Goal: Information Seeking & Learning: Learn about a topic

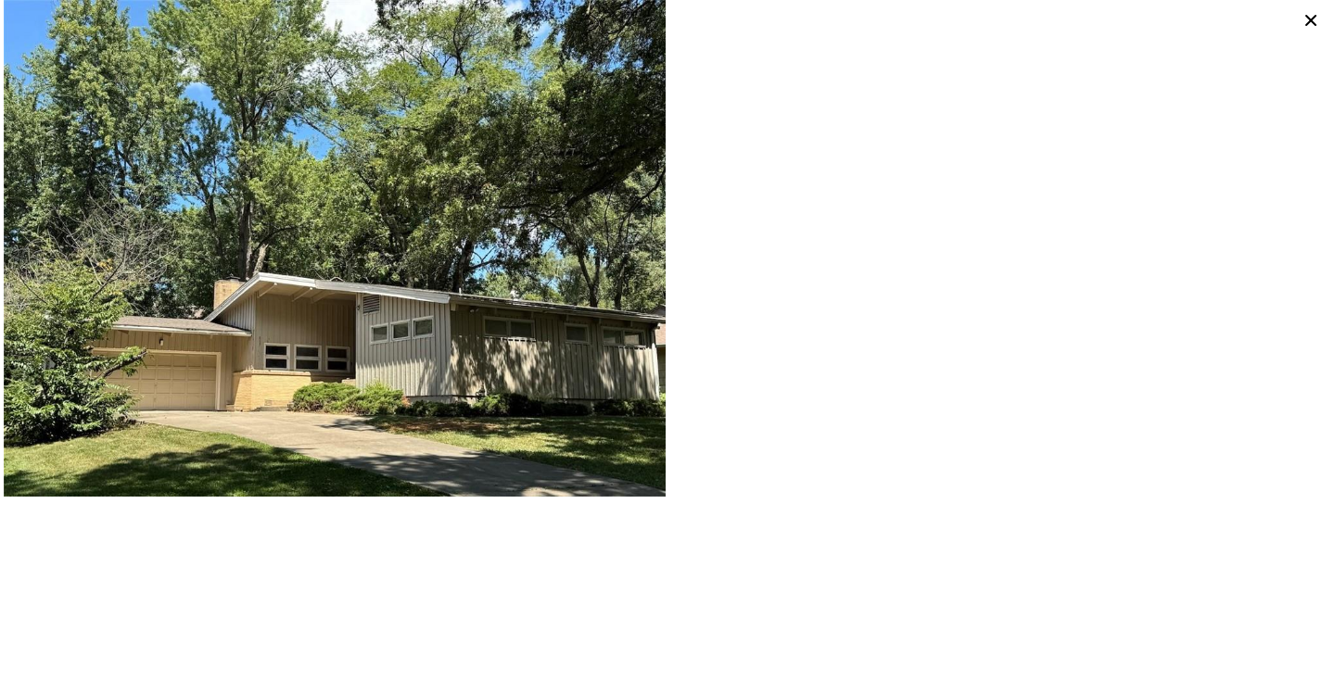
click at [1311, 24] on icon at bounding box center [1311, 20] width 26 height 26
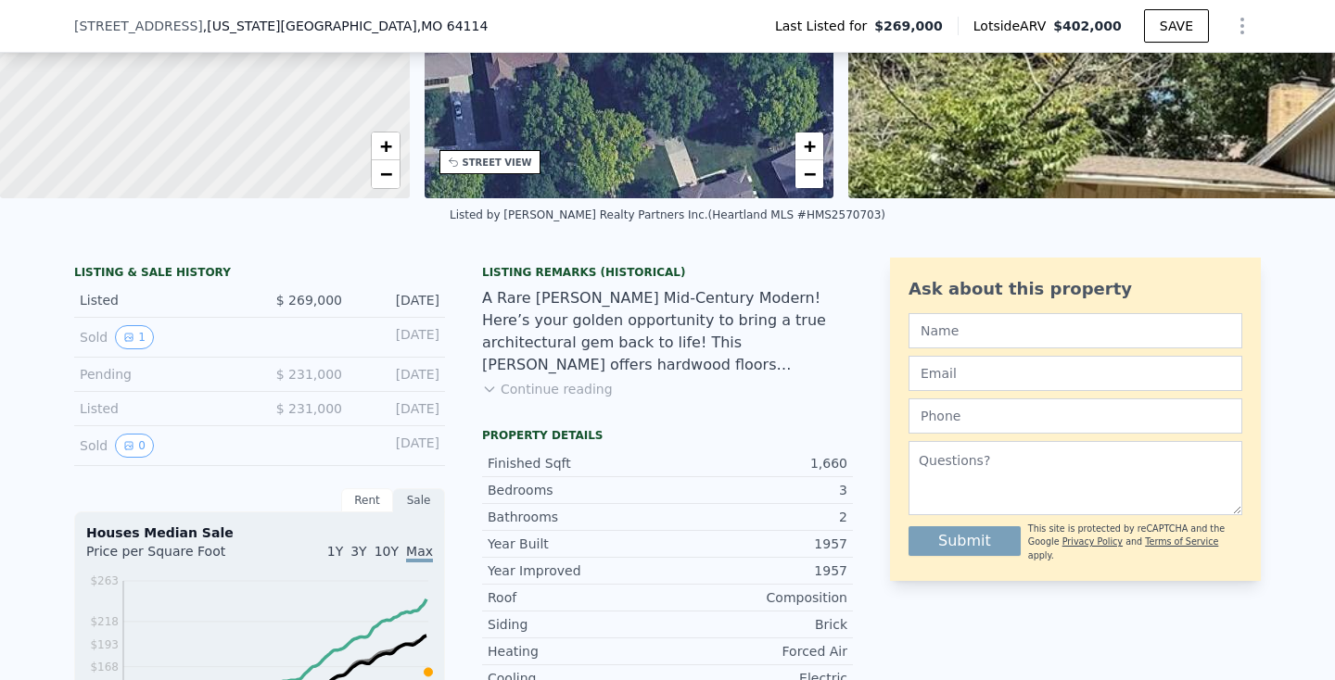
scroll to position [321, 0]
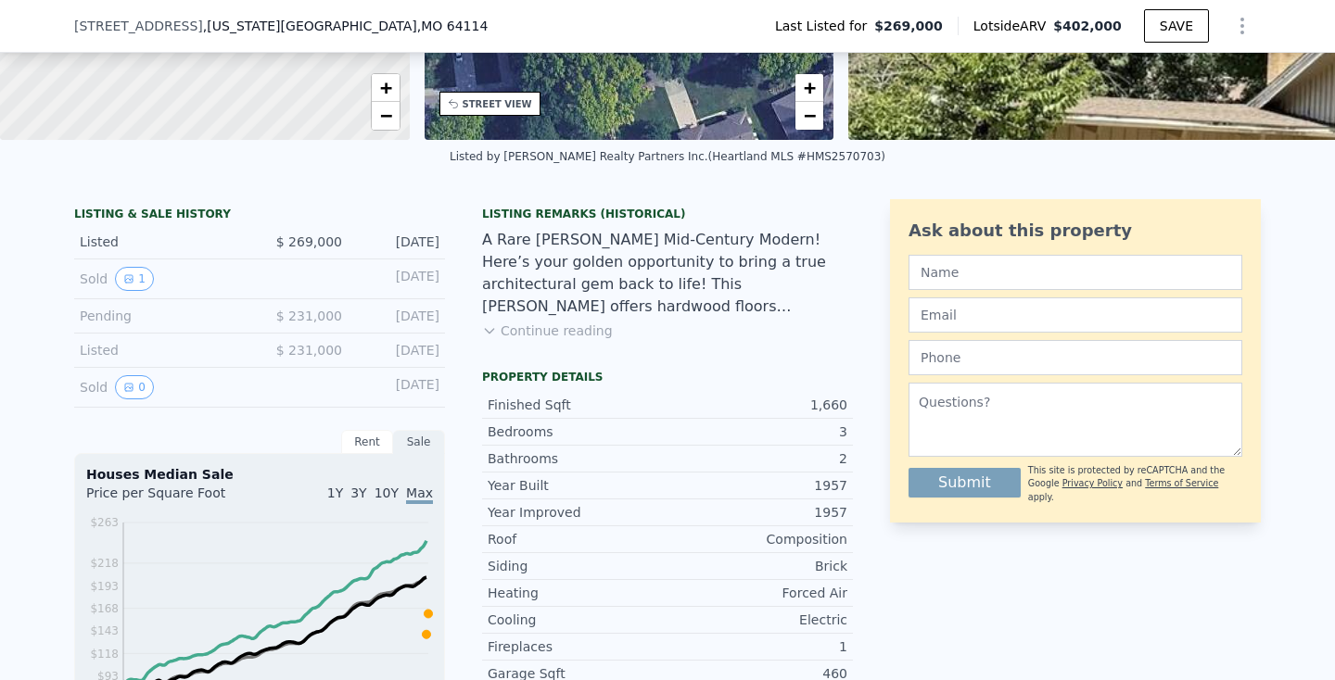
click at [130, 342] on div "Listed" at bounding box center [162, 350] width 165 height 19
drag, startPoint x: 94, startPoint y: 348, endPoint x: 135, endPoint y: 348, distance: 41.7
click at [135, 348] on div "Listed" at bounding box center [162, 350] width 165 height 19
click at [128, 356] on div "Listed" at bounding box center [162, 350] width 165 height 19
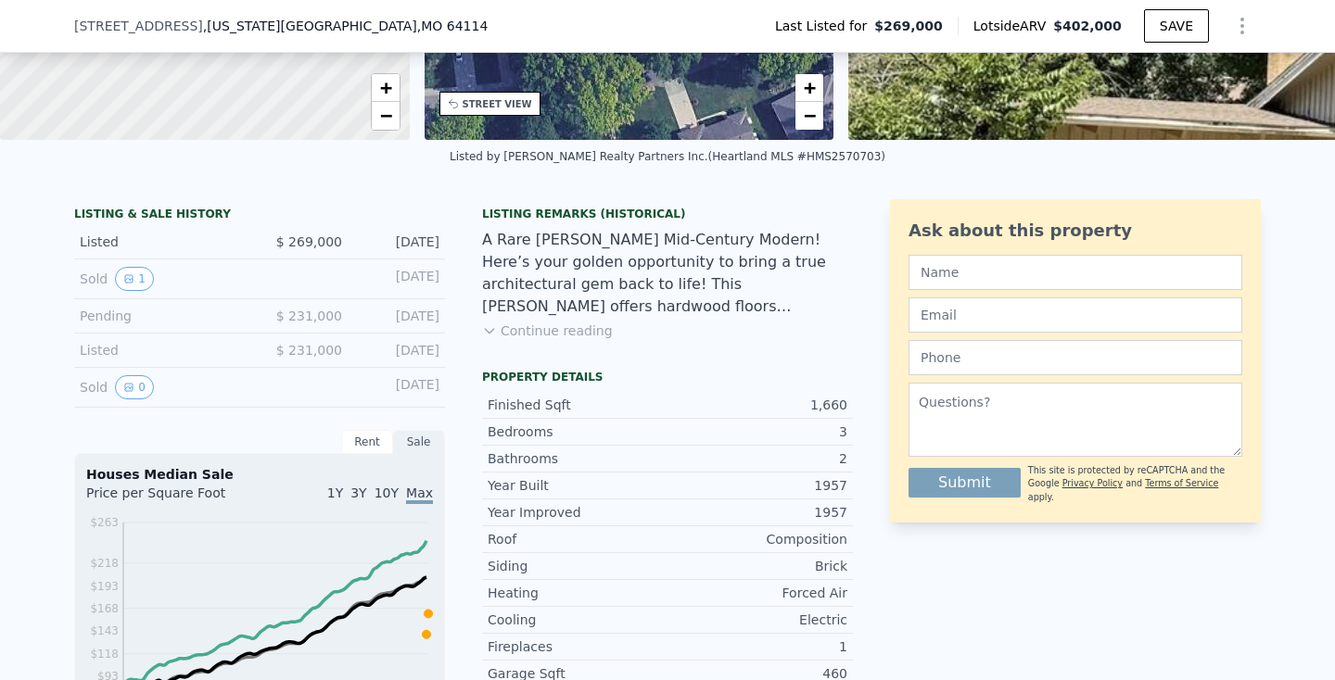
click at [128, 356] on div "Listed" at bounding box center [162, 350] width 165 height 19
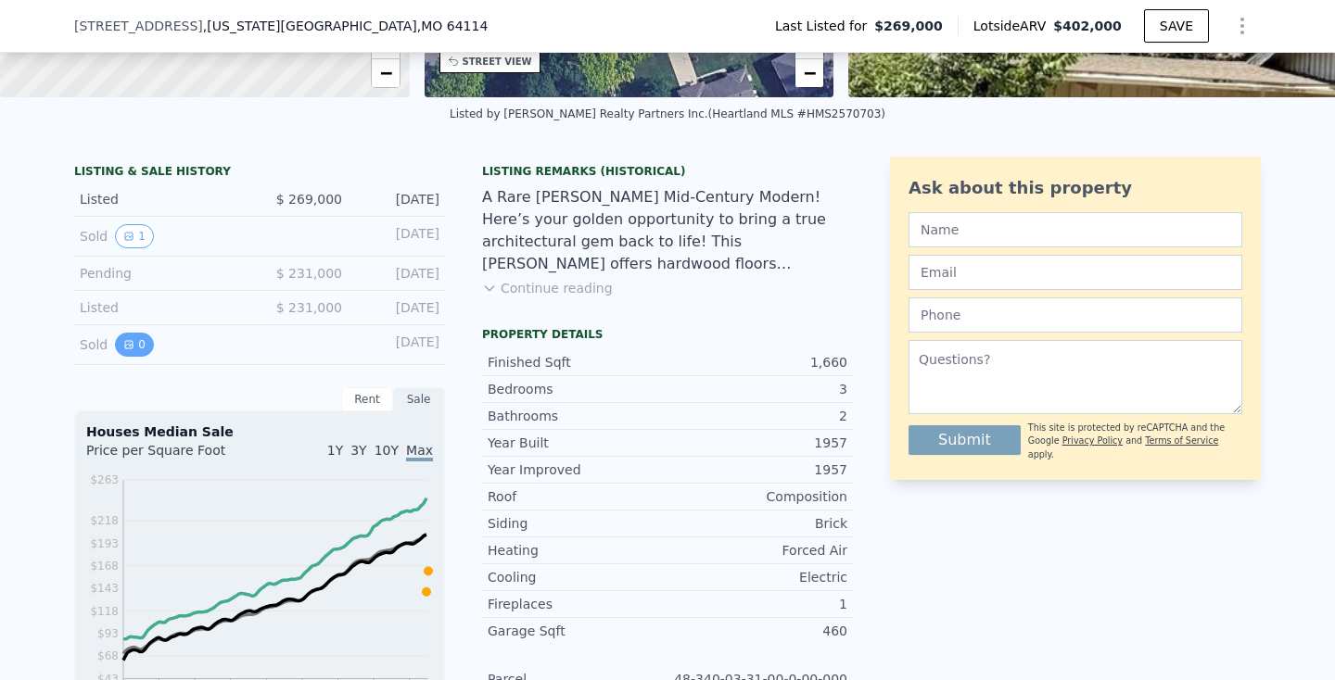
scroll to position [364, 0]
click at [132, 240] on icon "View historical data" at bounding box center [128, 235] width 11 height 11
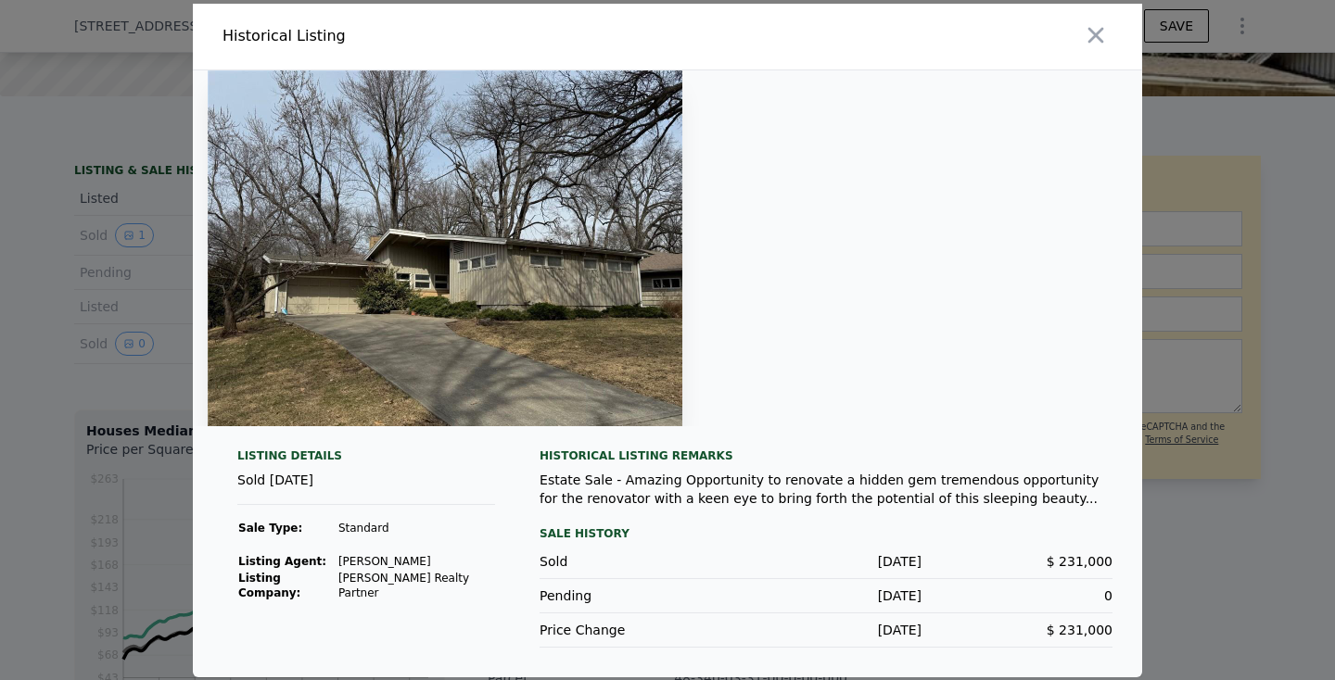
click at [104, 555] on div at bounding box center [667, 340] width 1335 height 680
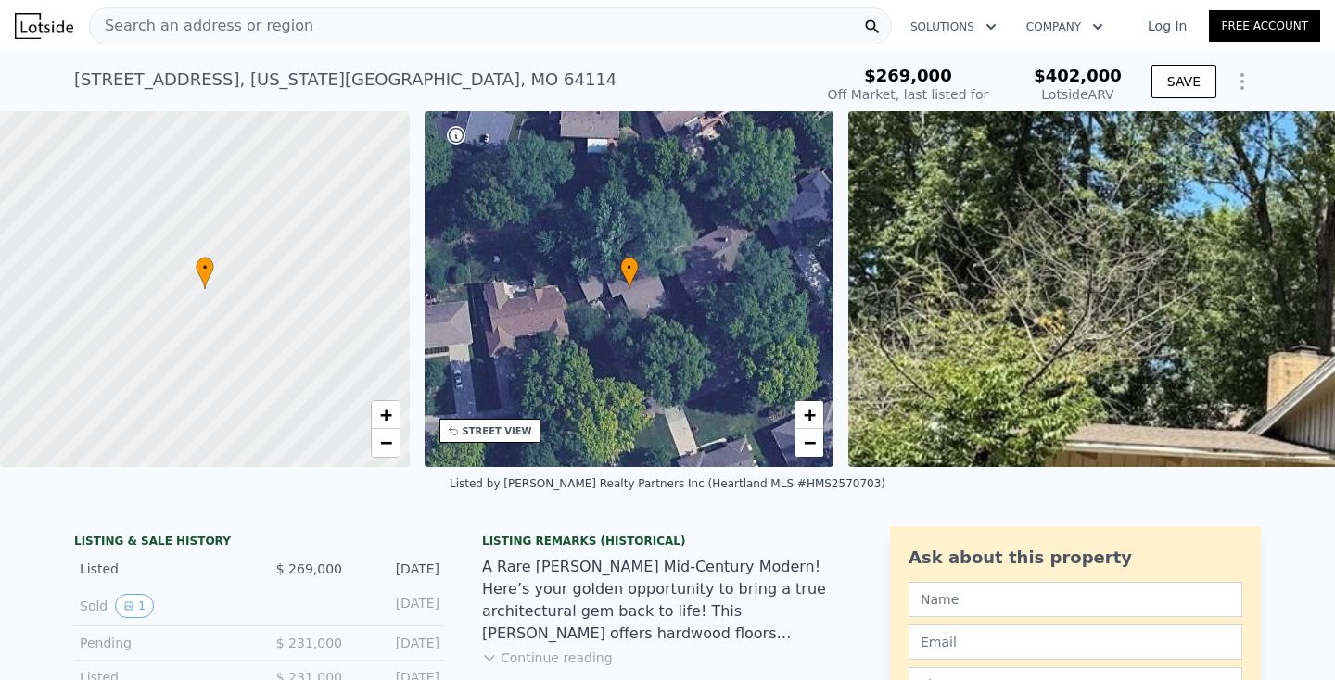
scroll to position [0, 0]
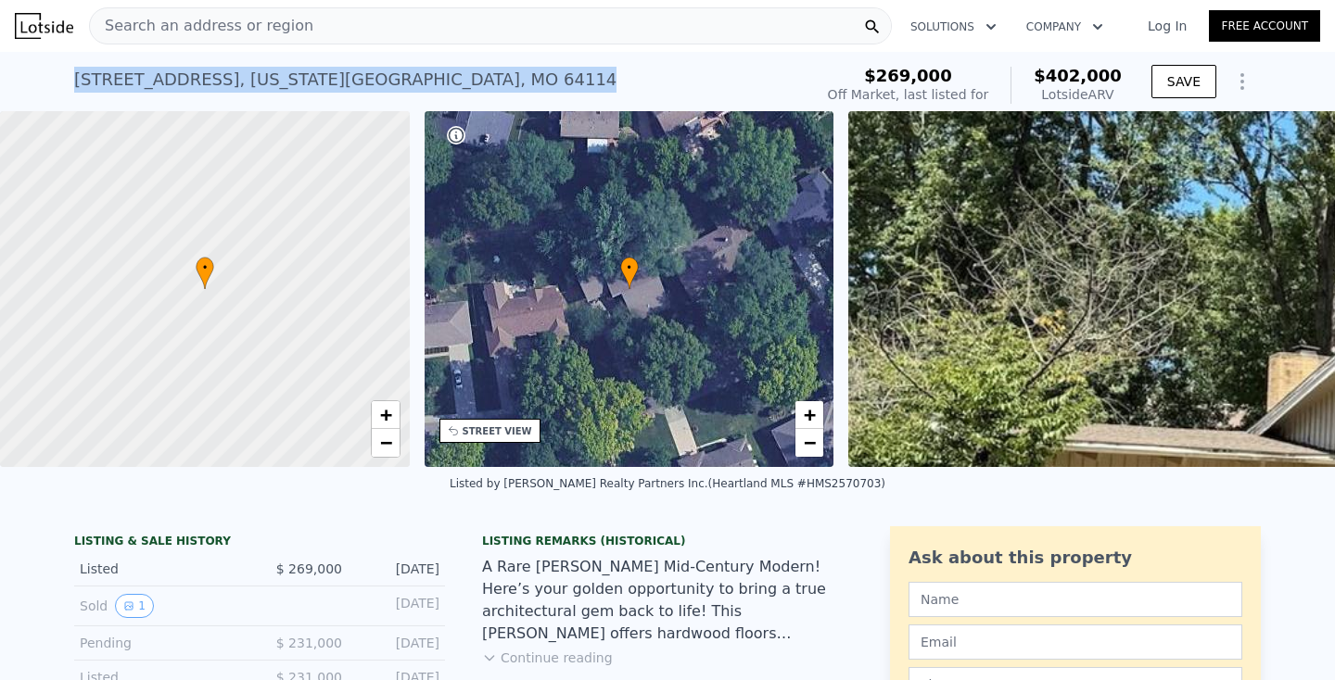
drag, startPoint x: 69, startPoint y: 73, endPoint x: 398, endPoint y: 77, distance: 329.0
click at [398, 77] on div "1100 W 88th St , Kansas City , MO 64114 Sold Aug 2025 for $269k (~ARV $402k ) $…" at bounding box center [667, 81] width 1335 height 59
copy div "1100 W 88th St , Kansas City , MO 64114 Sold Aug 2025 for $269k (~ARV $402k )"
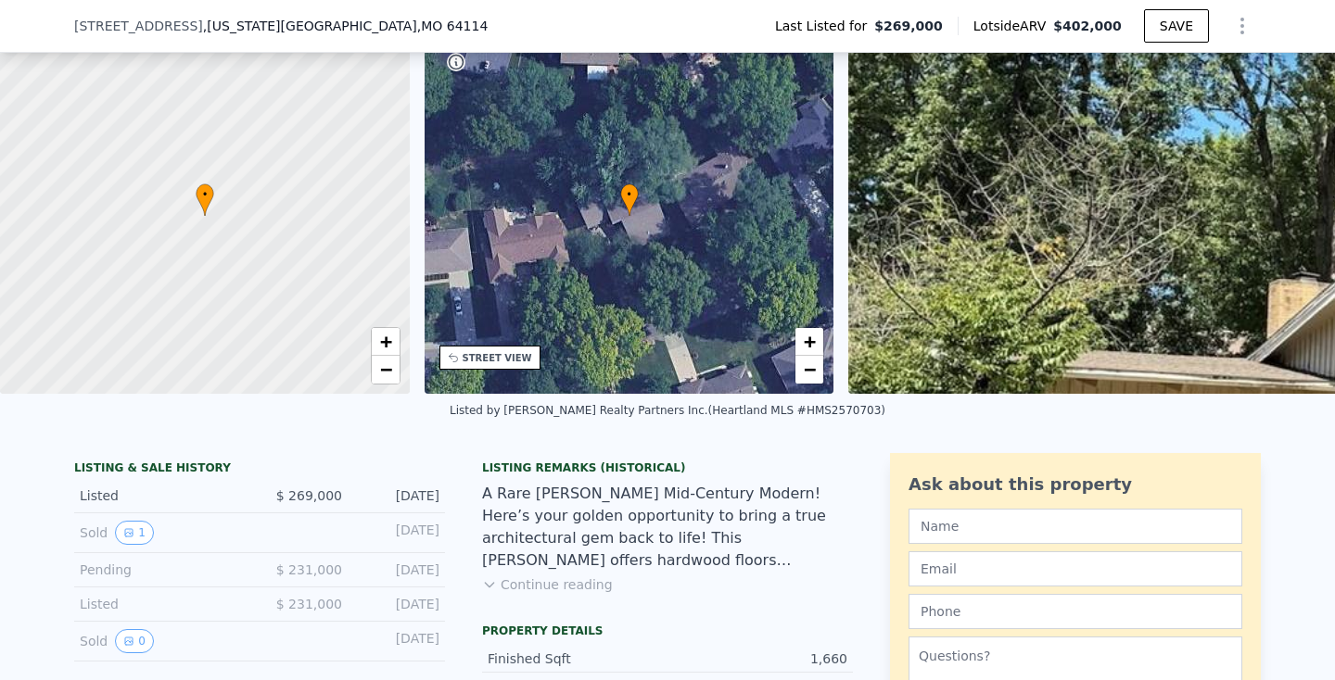
scroll to position [154, 0]
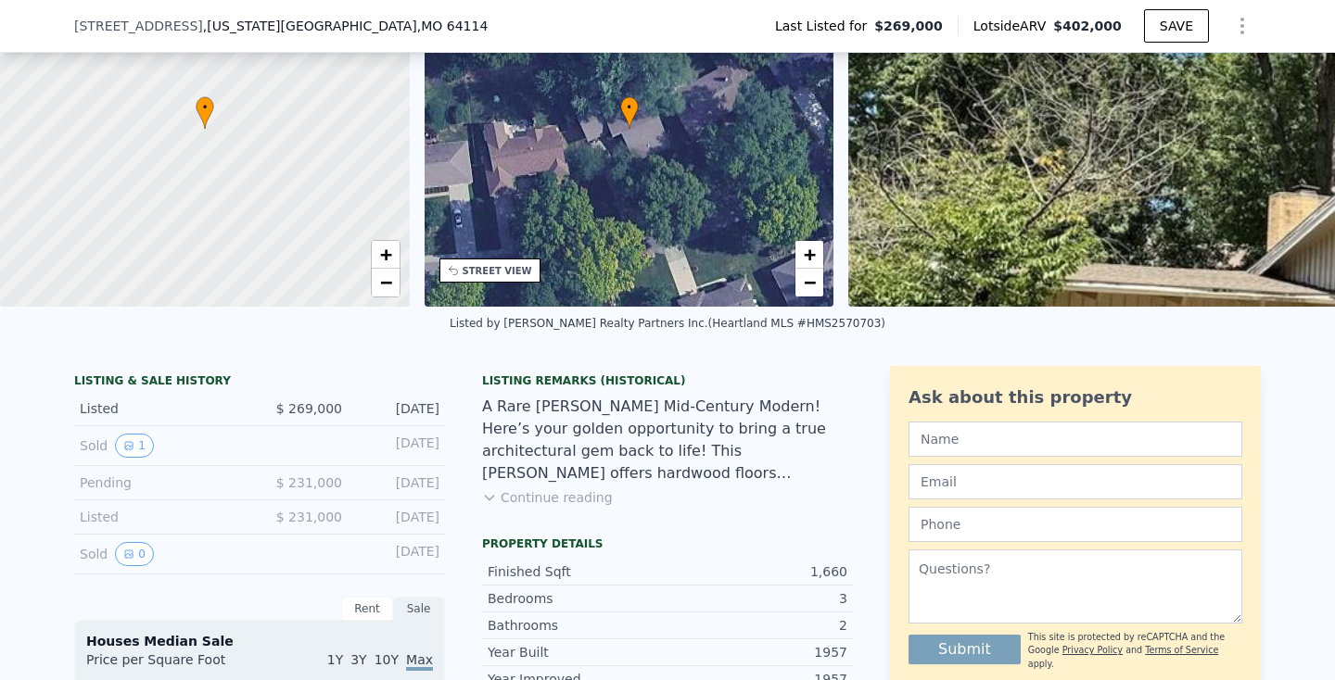
click at [162, 489] on div "Pending" at bounding box center [162, 483] width 165 height 19
click at [135, 481] on div "Pending" at bounding box center [162, 483] width 165 height 19
click at [154, 389] on div "LISTING & SALE HISTORY" at bounding box center [259, 383] width 371 height 19
click at [157, 374] on div "LISTING & SALE HISTORY" at bounding box center [259, 383] width 371 height 19
click at [97, 409] on div "Listed" at bounding box center [162, 408] width 165 height 19
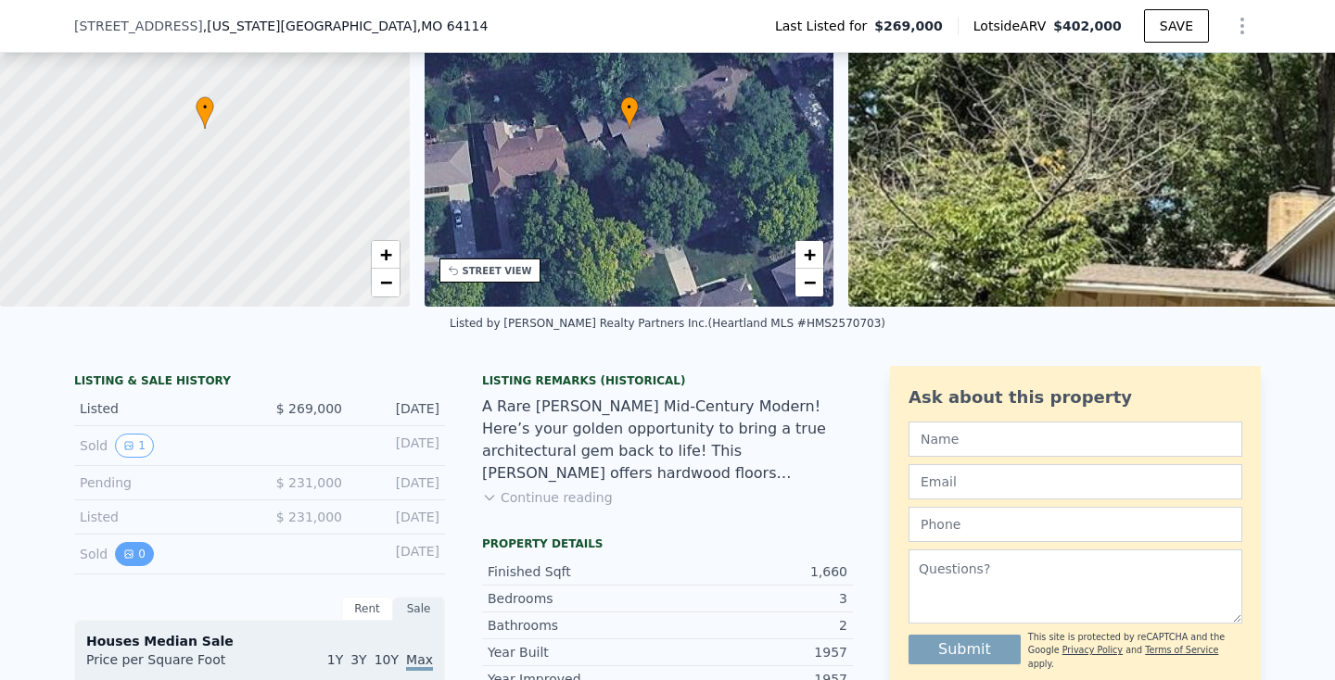
click at [129, 552] on icon "View historical data" at bounding box center [128, 554] width 7 height 7
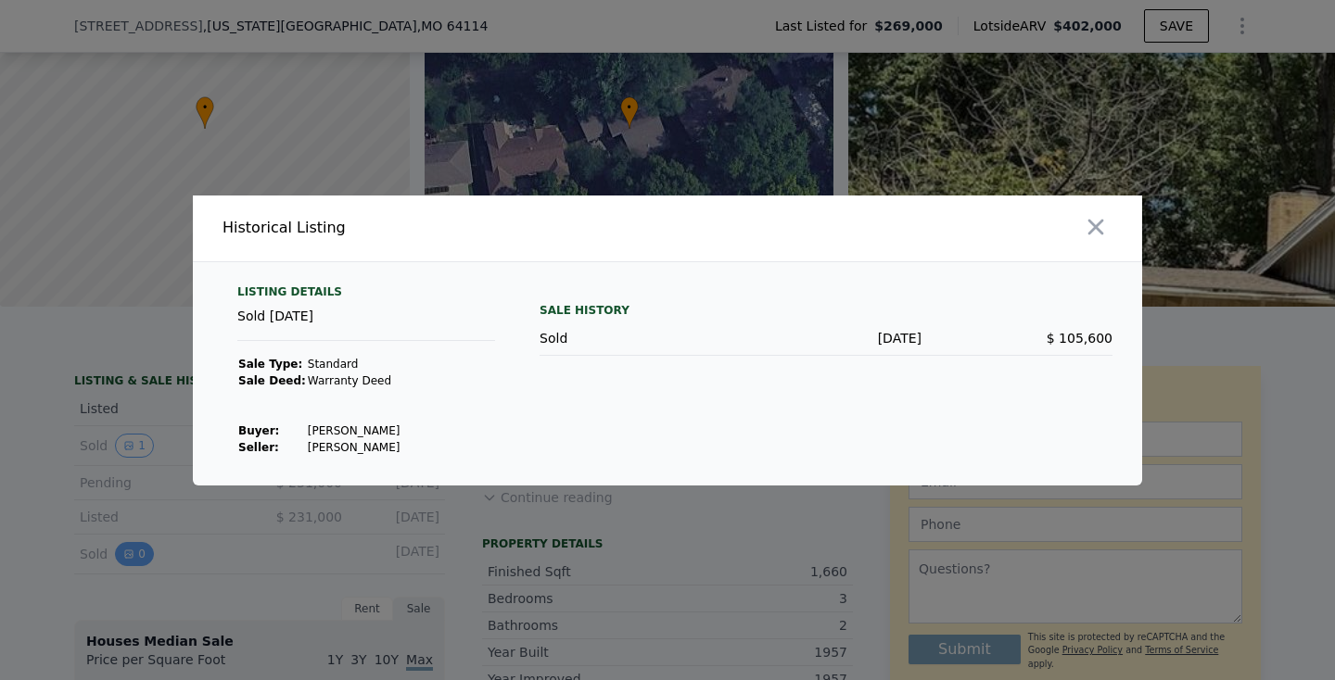
click at [129, 552] on div at bounding box center [667, 340] width 1335 height 680
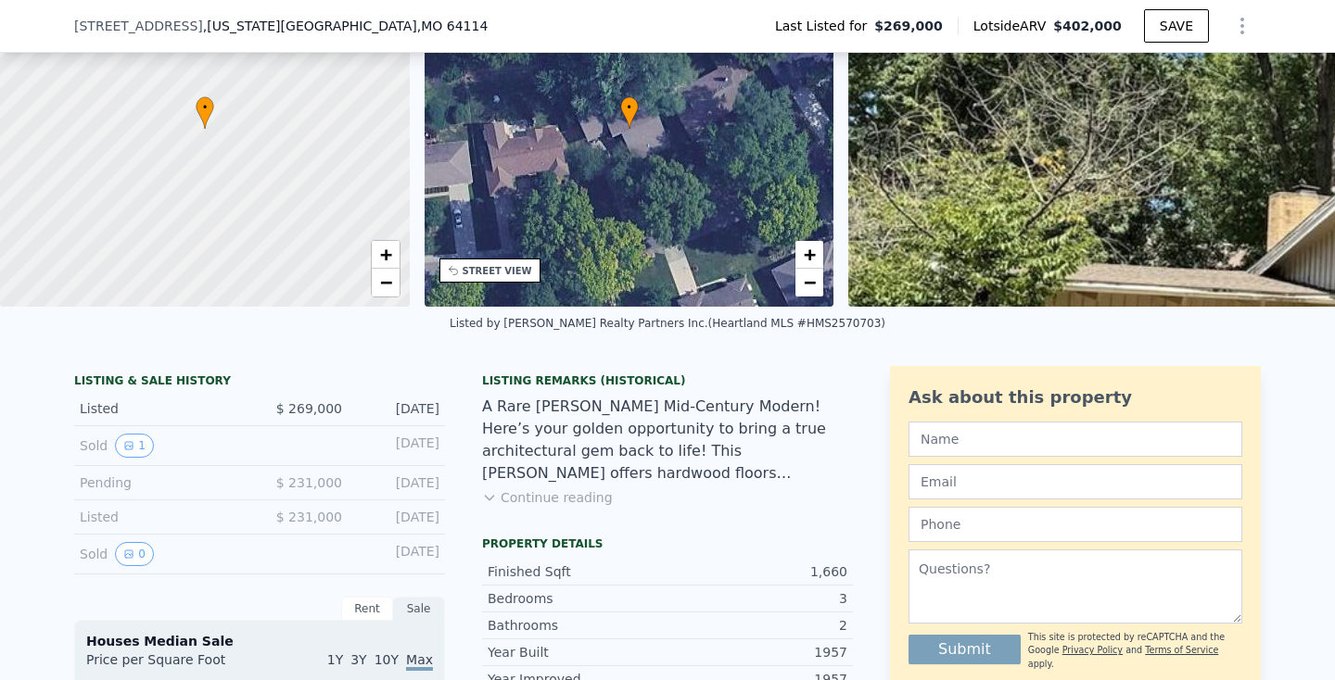
click at [130, 504] on div "Listed $ 231,000 Jul 19, 2025" at bounding box center [259, 517] width 371 height 34
click at [108, 504] on div "Listed $ 231,000 Jul 19, 2025" at bounding box center [259, 517] width 371 height 34
click at [109, 484] on div "Pending" at bounding box center [162, 483] width 165 height 19
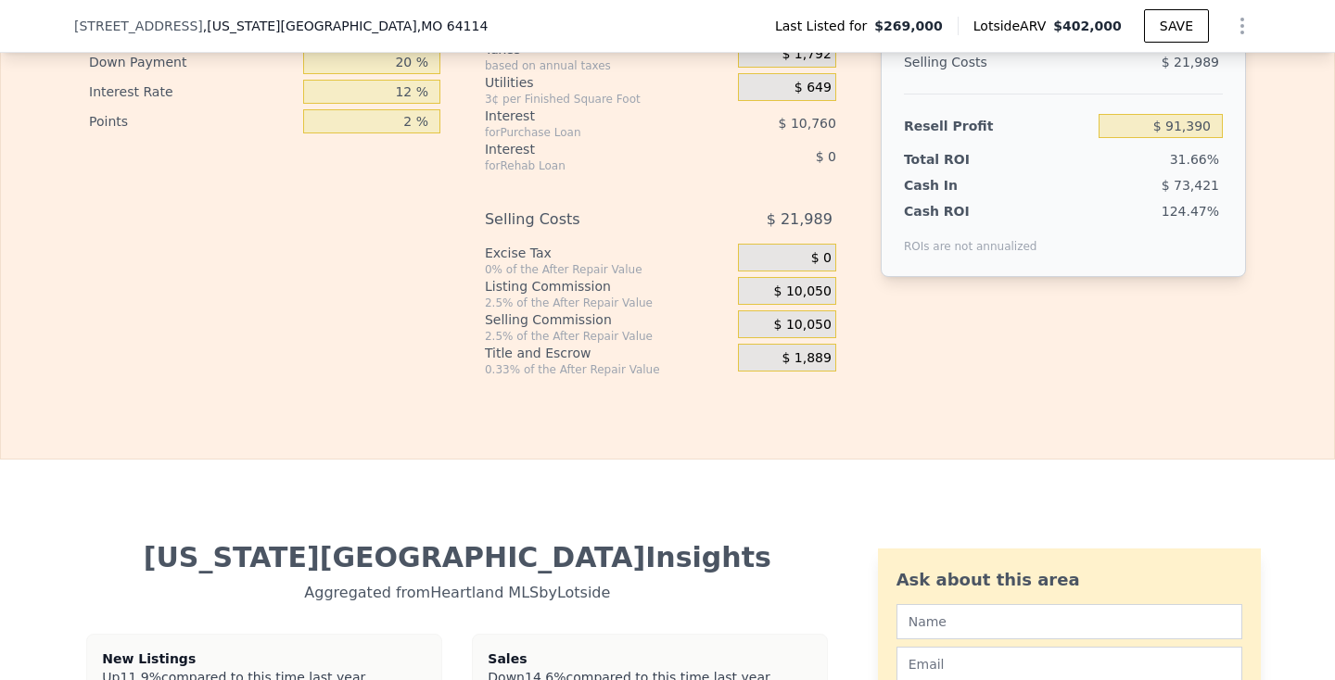
scroll to position [2787, 0]
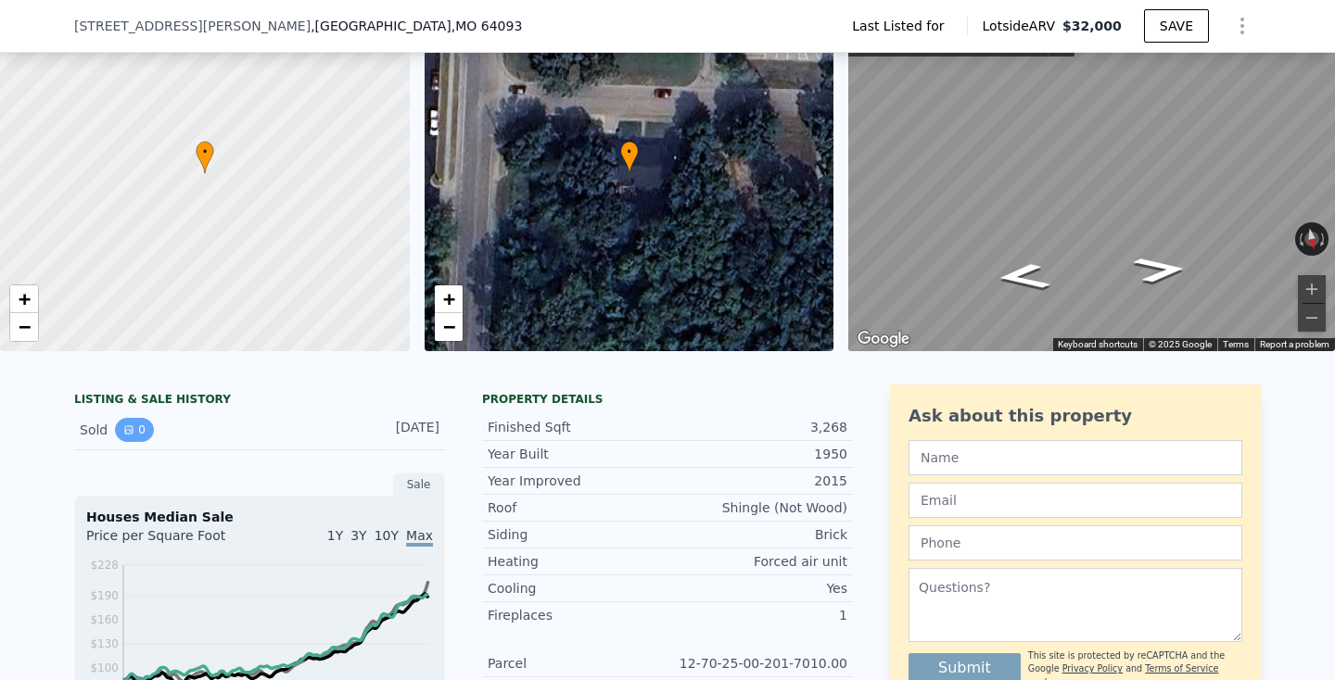
scroll to position [107, 0]
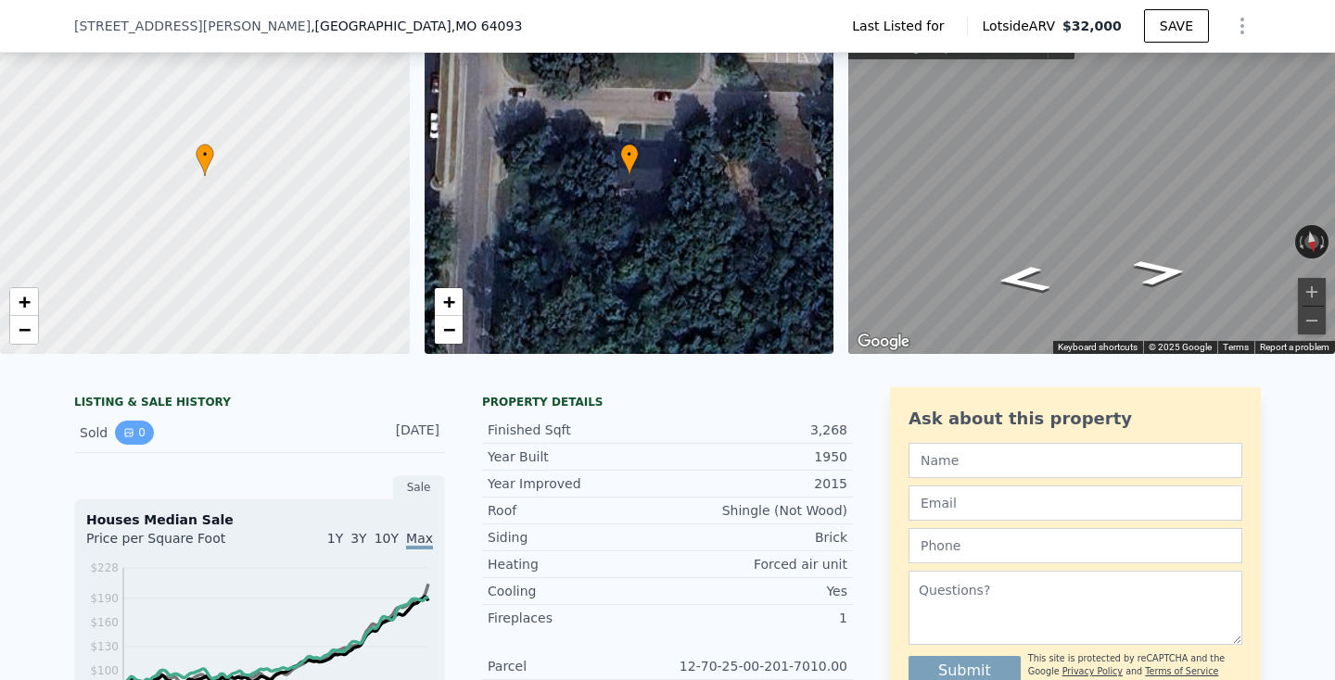
click at [120, 440] on button "0" at bounding box center [134, 433] width 39 height 24
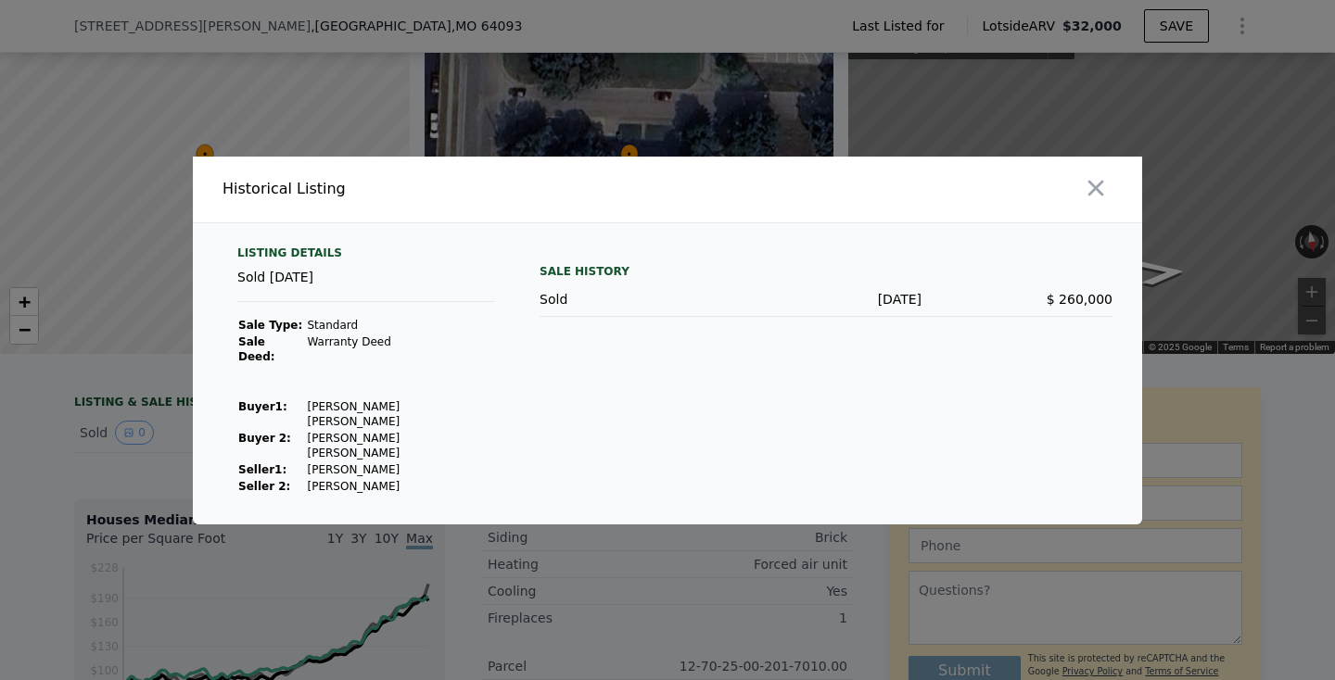
click at [133, 426] on div at bounding box center [667, 340] width 1335 height 680
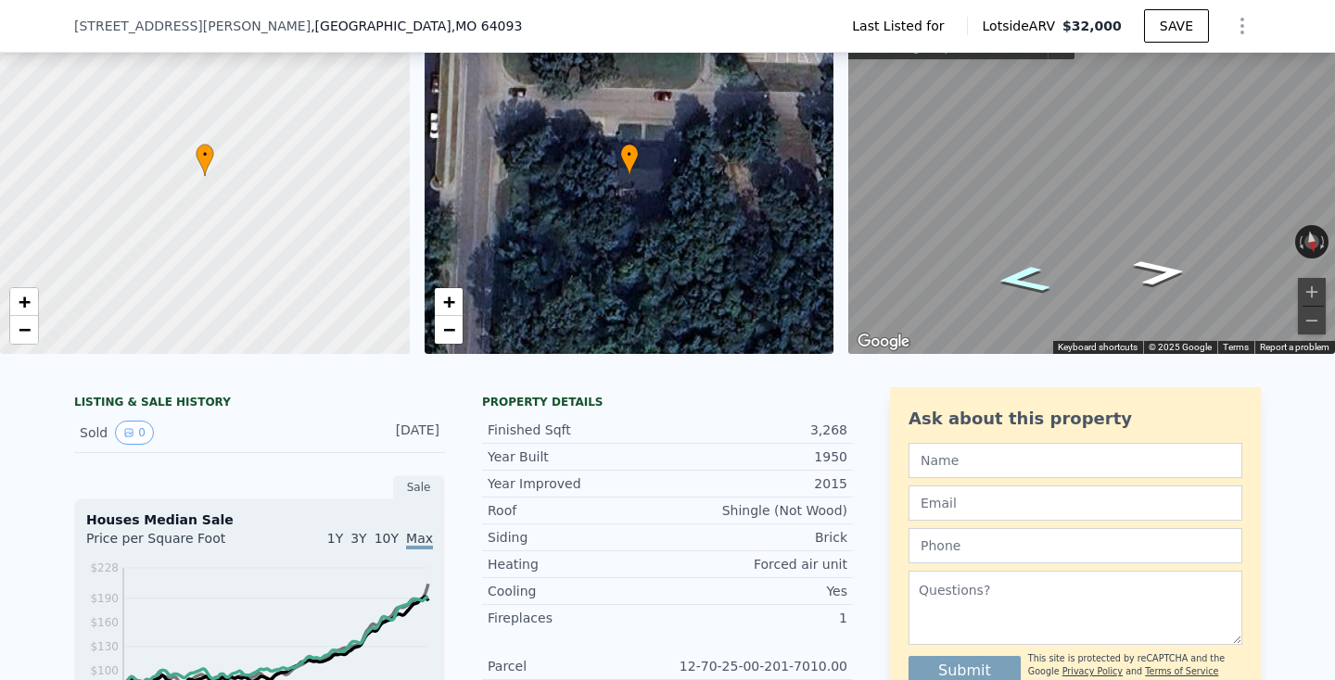
click at [1031, 275] on icon "Go East, E Hunt Ave" at bounding box center [1023, 279] width 100 height 39
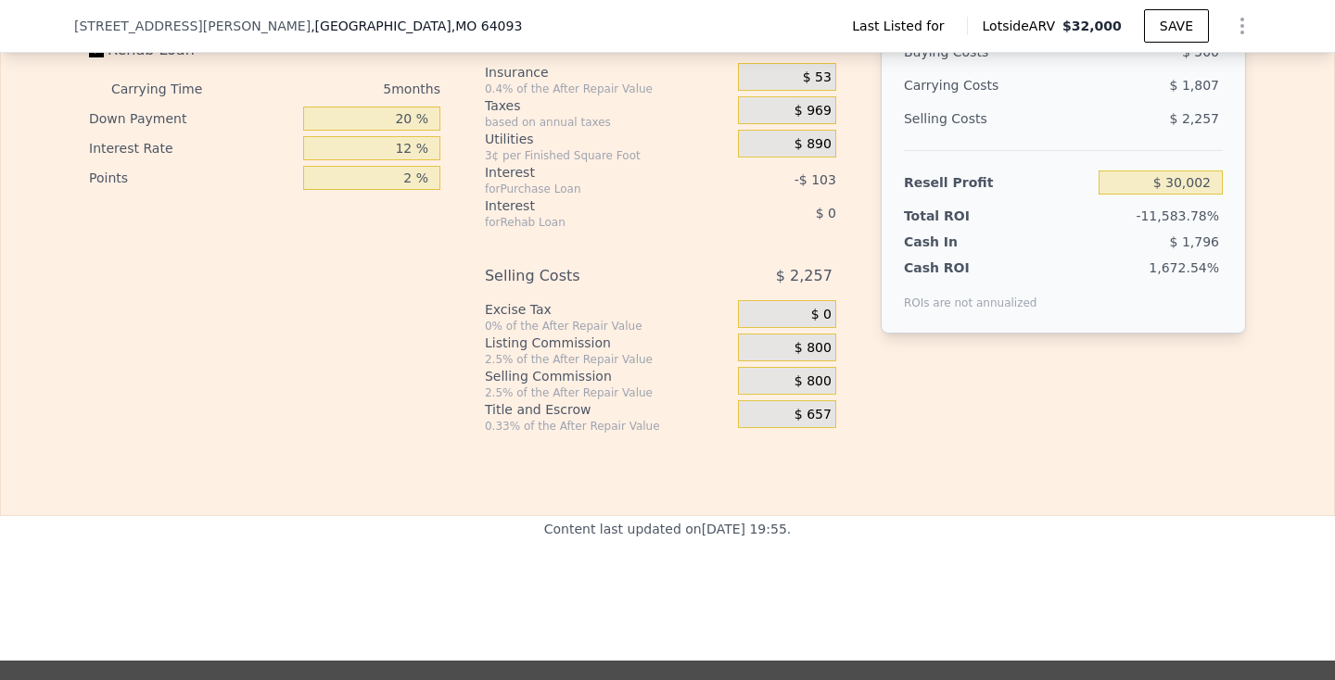
scroll to position [2687, 0]
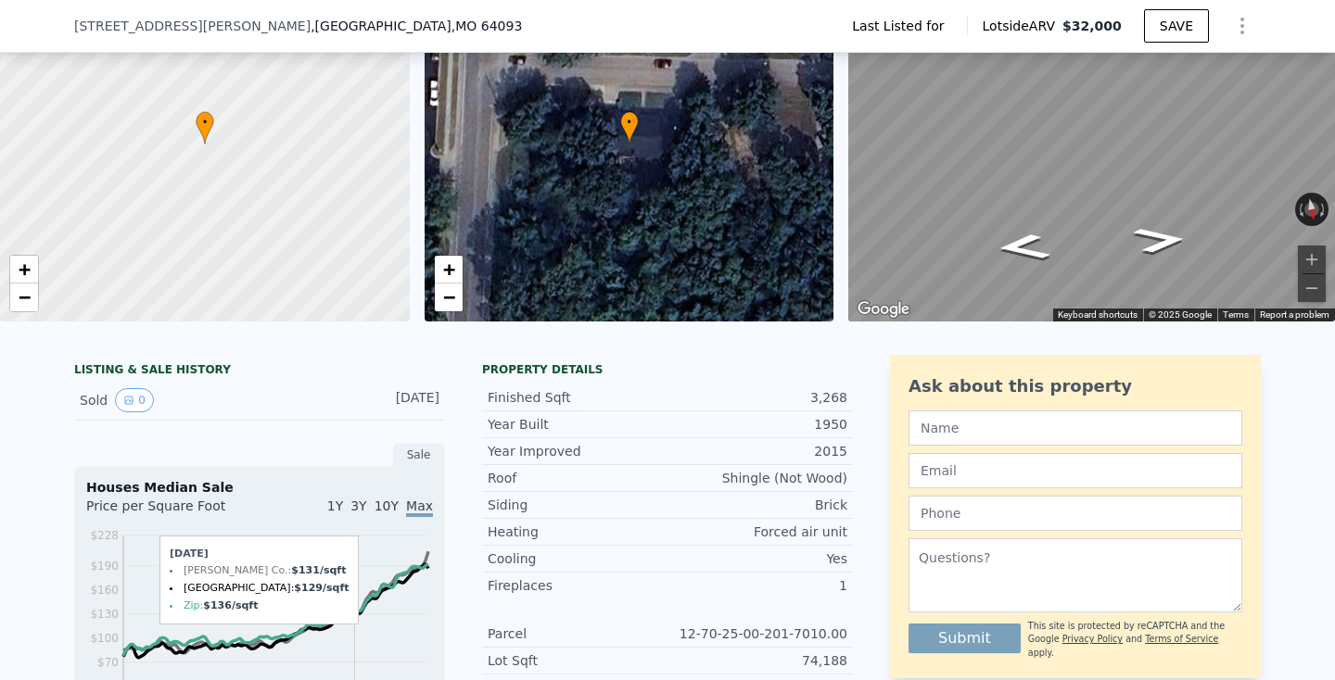
scroll to position [130, 0]
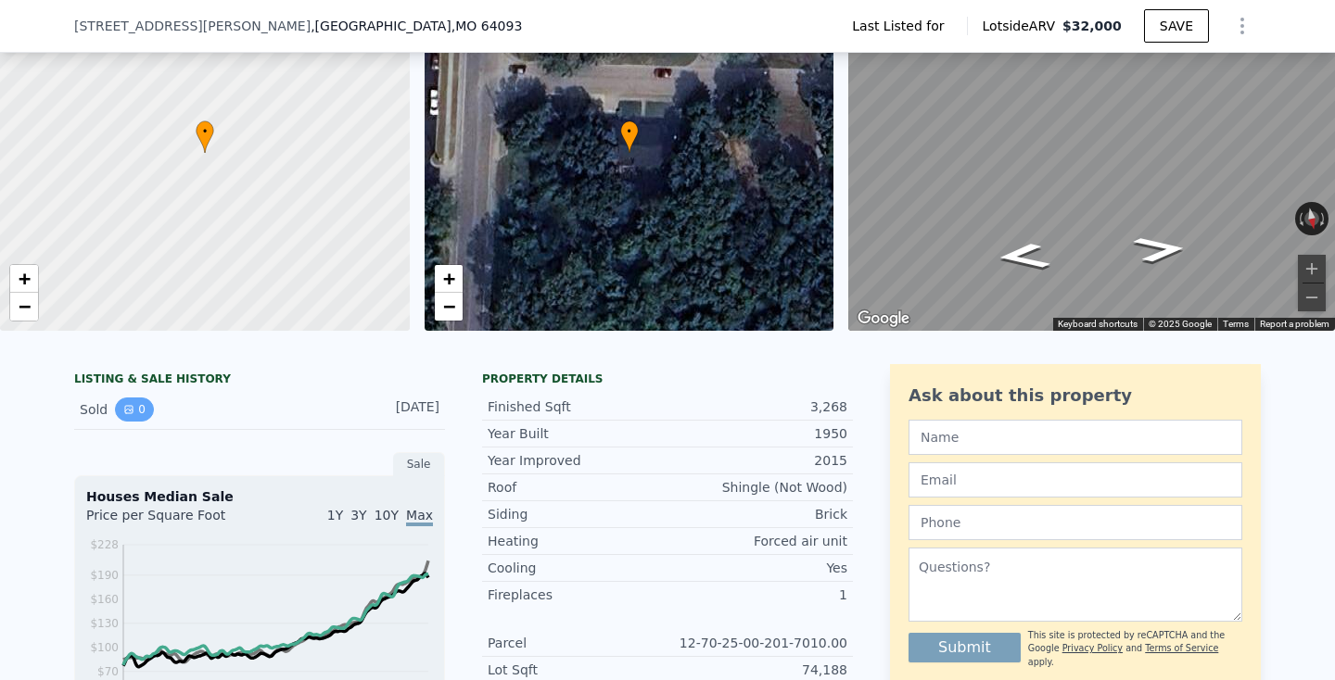
click at [141, 404] on button "0" at bounding box center [134, 410] width 39 height 24
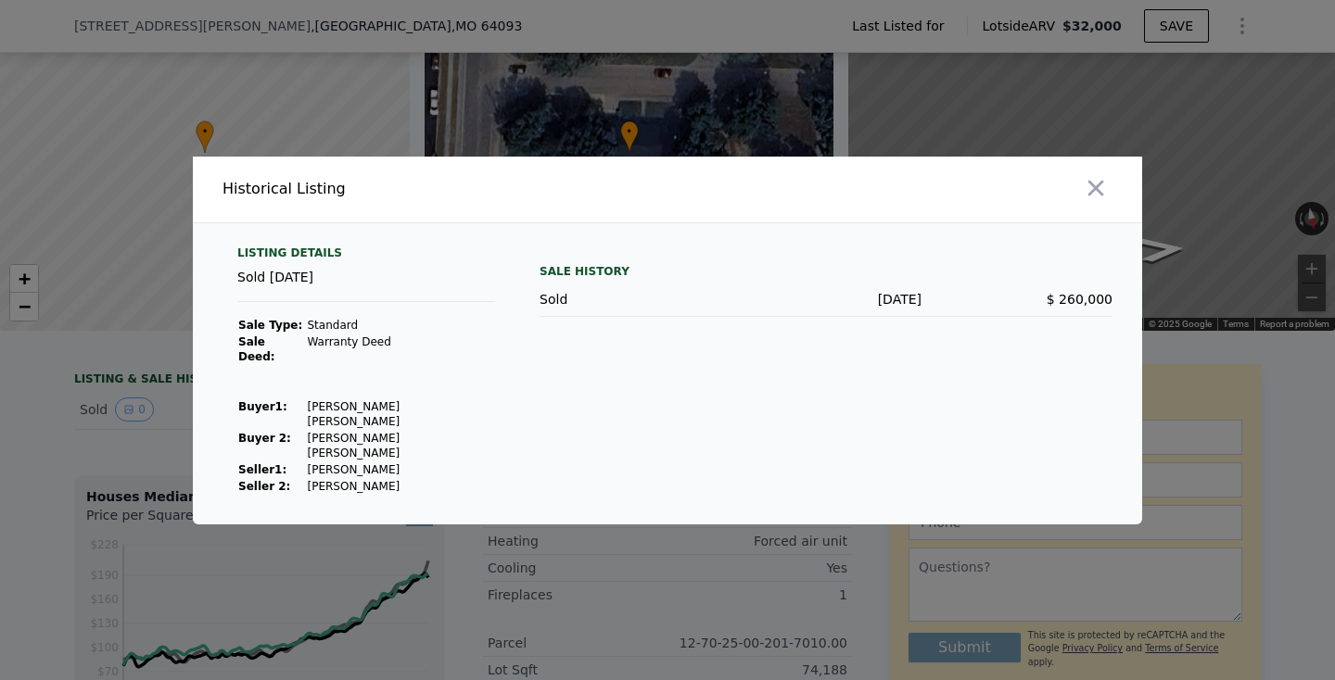
click at [104, 403] on div at bounding box center [667, 340] width 1335 height 680
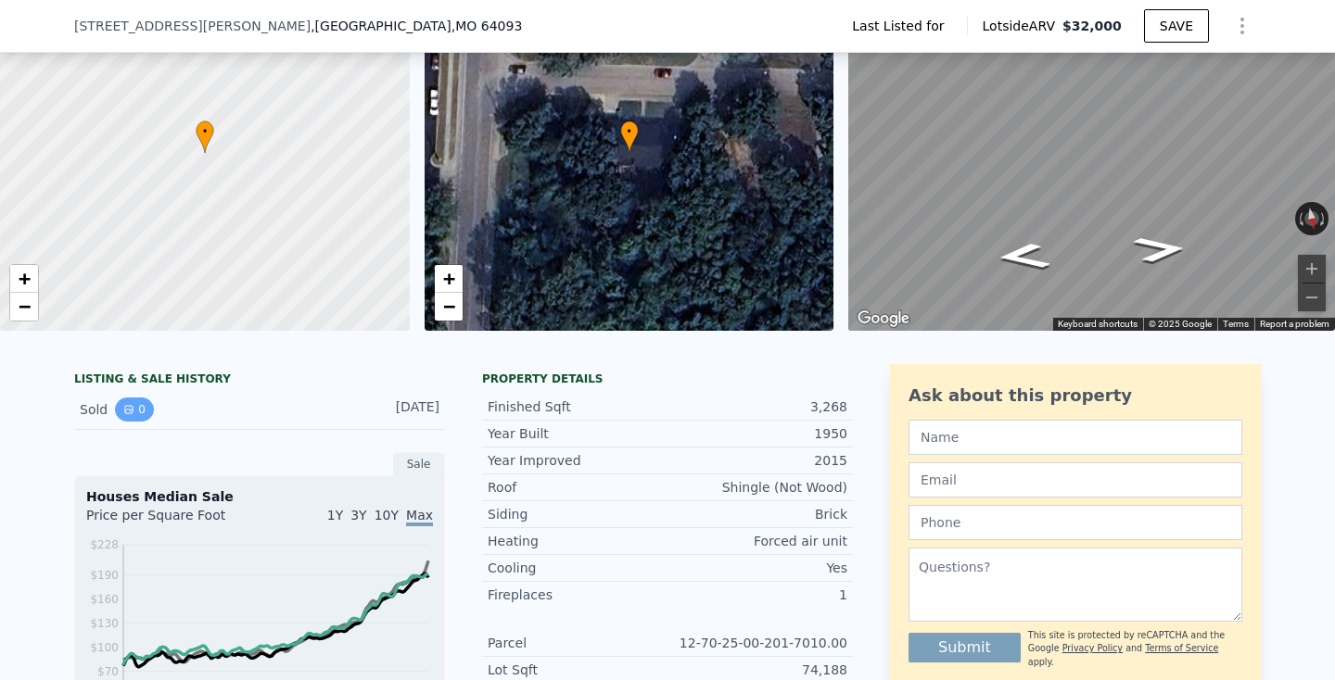
drag, startPoint x: 107, startPoint y: 403, endPoint x: 120, endPoint y: 404, distance: 13.0
click at [108, 403] on div "Sold 0" at bounding box center [162, 410] width 165 height 24
